Goal: Task Accomplishment & Management: Complete application form

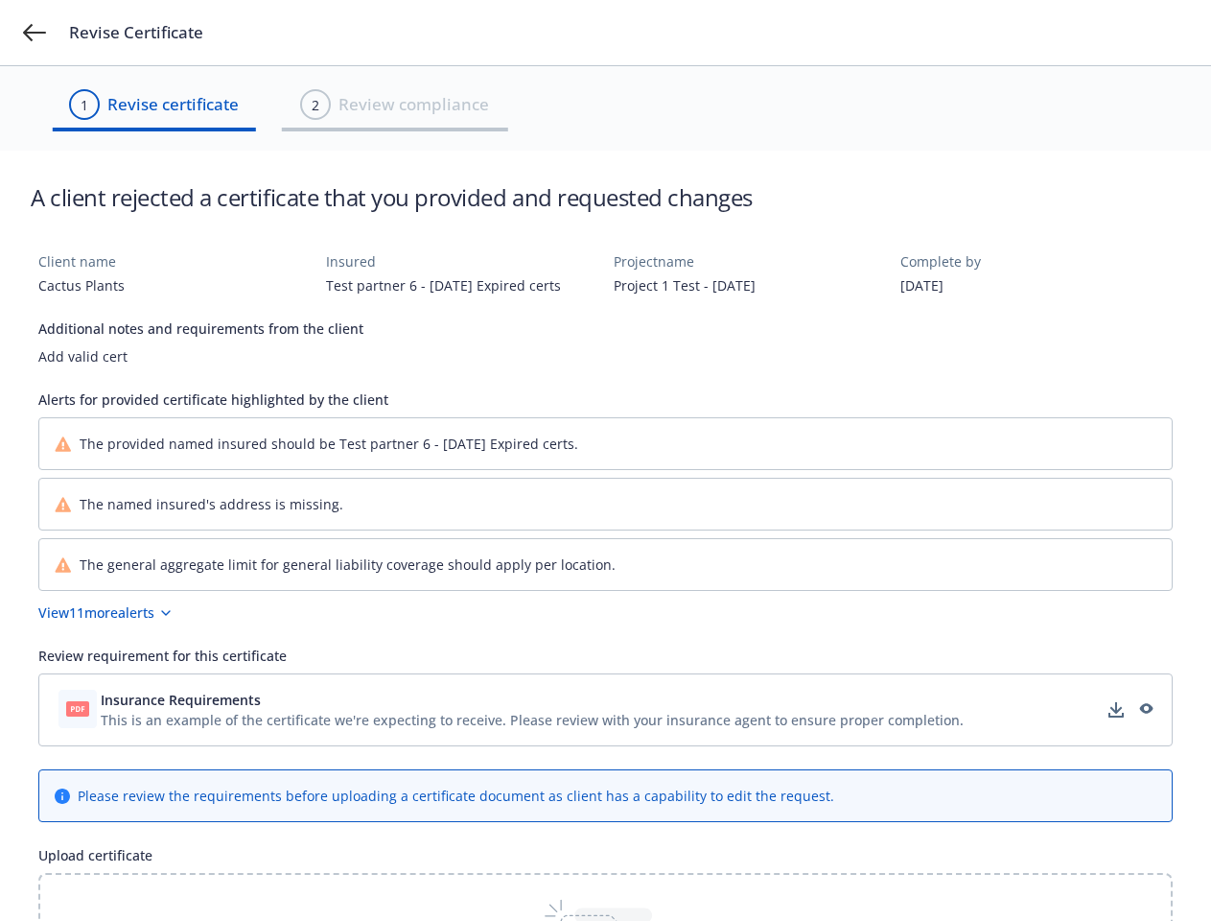
click at [605, 460] on div "The provided named insured should be Test partner 6 - [DATE] Expired certs." at bounding box center [605, 443] width 1133 height 51
click at [35, 33] on icon at bounding box center [34, 32] width 23 height 17
click at [605, 612] on button "View 11 more alerts" at bounding box center [605, 612] width 1135 height 20
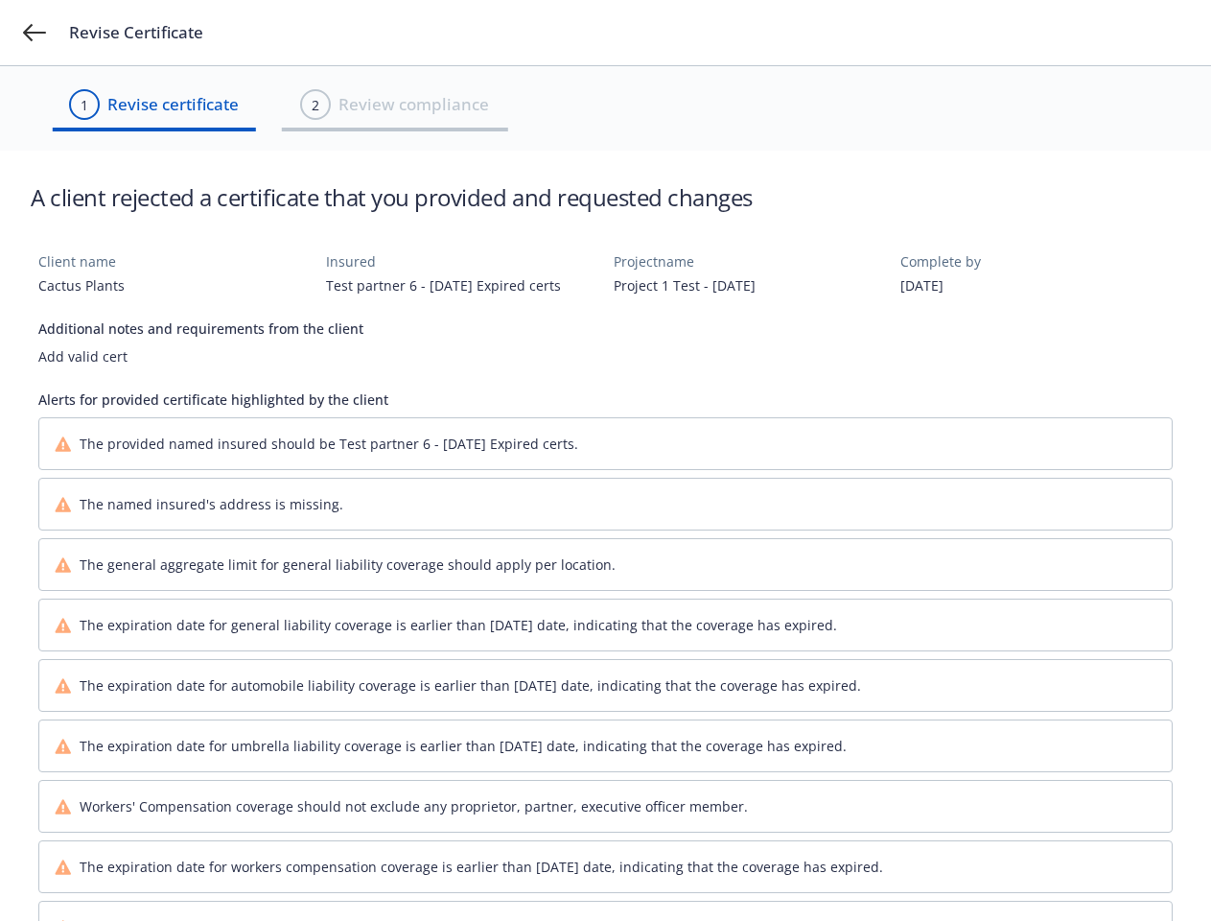
click at [605, 710] on div "The expiration date for automobile liability coverage is earlier than [DATE] da…" at bounding box center [605, 685] width 1133 height 51
click at [532, 699] on div "The expiration date for automobile liability coverage is earlier than [DATE] da…" at bounding box center [605, 685] width 1133 height 51
click at [1116, 710] on div "The expiration date for automobile liability coverage is earlier than [DATE] da…" at bounding box center [605, 685] width 1133 height 51
click at [1145, 710] on div "The expiration date for automobile liability coverage is earlier than [DATE] da…" at bounding box center [605, 685] width 1133 height 51
click at [605, 897] on div "Alerts for provided certificate highlighted by the client The provided named in…" at bounding box center [605, 838] width 1135 height 898
